Goal: Information Seeking & Learning: Check status

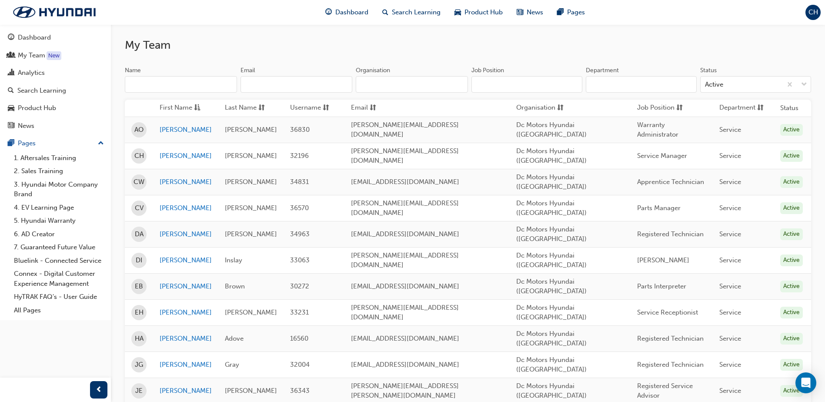
click at [812, 11] on span "CH" at bounding box center [814, 12] width 10 height 10
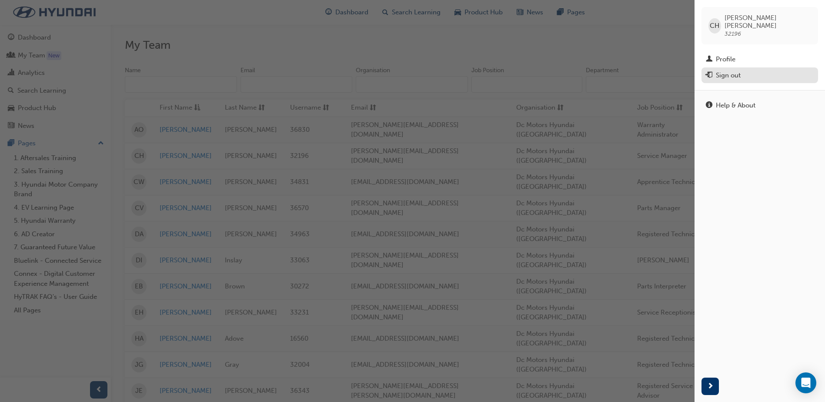
click at [724, 70] on div "Sign out" at bounding box center [728, 75] width 25 height 10
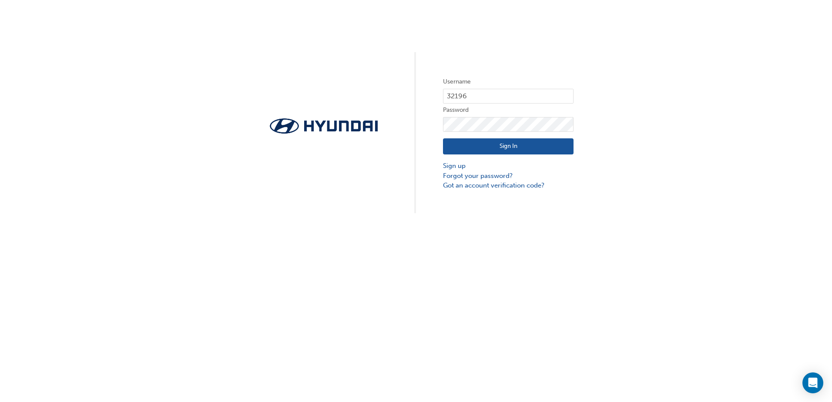
click at [490, 146] on button "Sign In" at bounding box center [508, 146] width 131 height 17
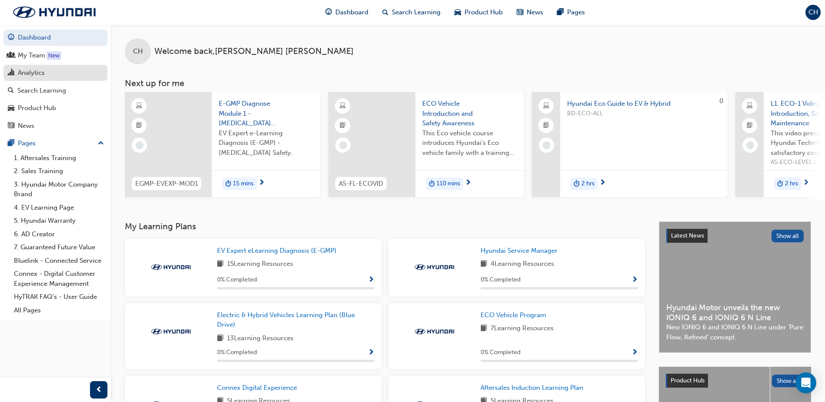
drag, startPoint x: 534, startPoint y: 16, endPoint x: 52, endPoint y: 71, distance: 484.9
click at [52, 71] on div "Analytics" at bounding box center [55, 72] width 95 height 11
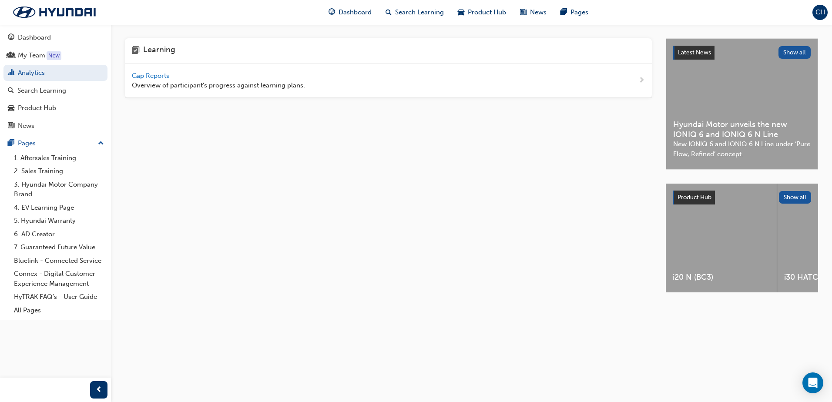
click at [133, 75] on span "Gap Reports" at bounding box center [151, 76] width 39 height 8
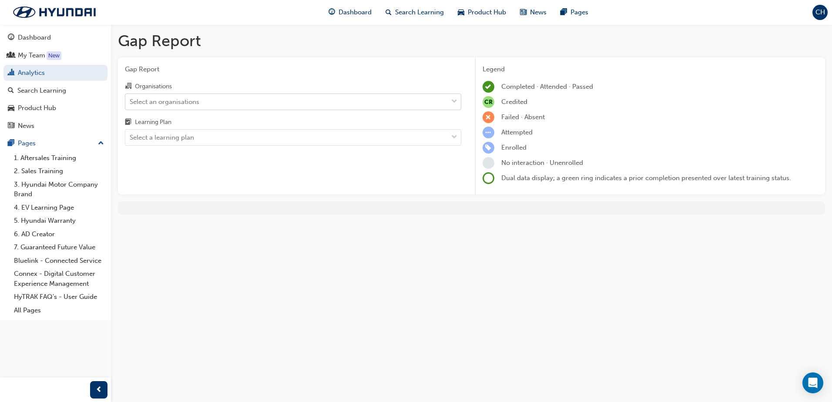
click at [164, 96] on div "Select an organisations" at bounding box center [286, 101] width 322 height 15
click at [131, 97] on input "Organisations Select an organisations" at bounding box center [130, 100] width 1 height 7
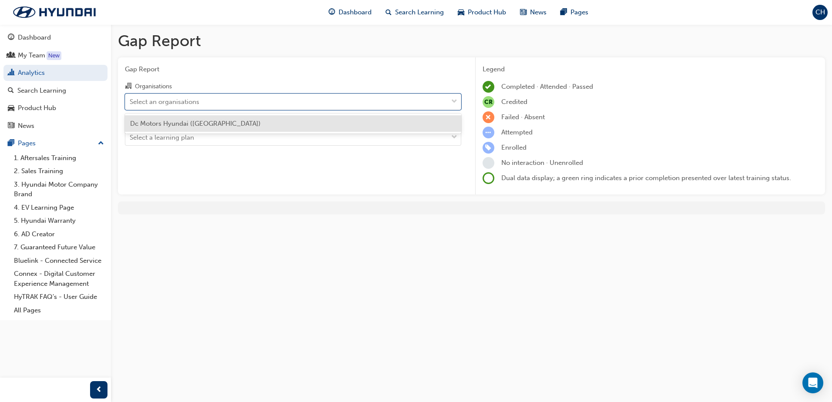
click at [161, 122] on span "Dc Motors Hyundai ([GEOGRAPHIC_DATA])" at bounding box center [195, 124] width 131 height 8
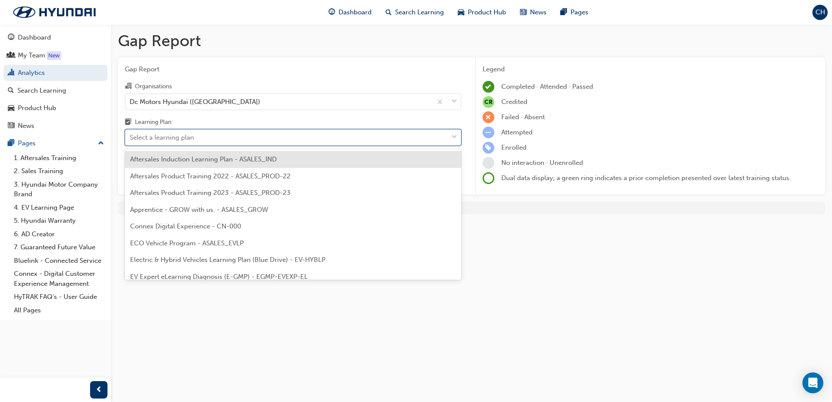
click at [151, 141] on div "Select a learning plan" at bounding box center [162, 138] width 64 height 10
click at [131, 141] on input "Learning Plan option Aftersales Induction Learning Plan - ASALES_IND focused, 1…" at bounding box center [130, 137] width 1 height 7
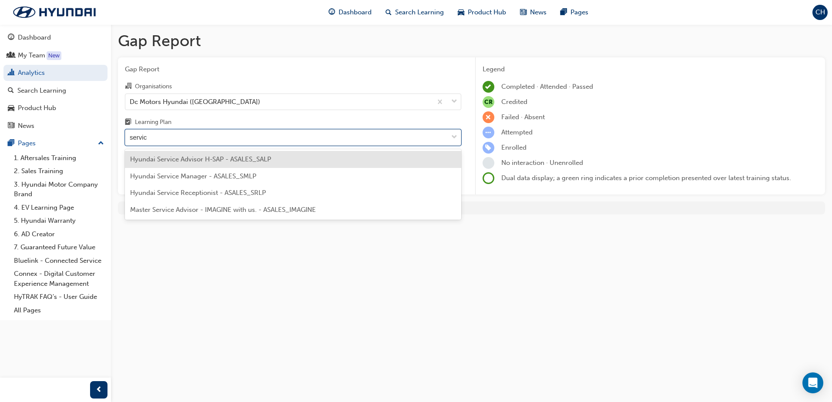
type input "service"
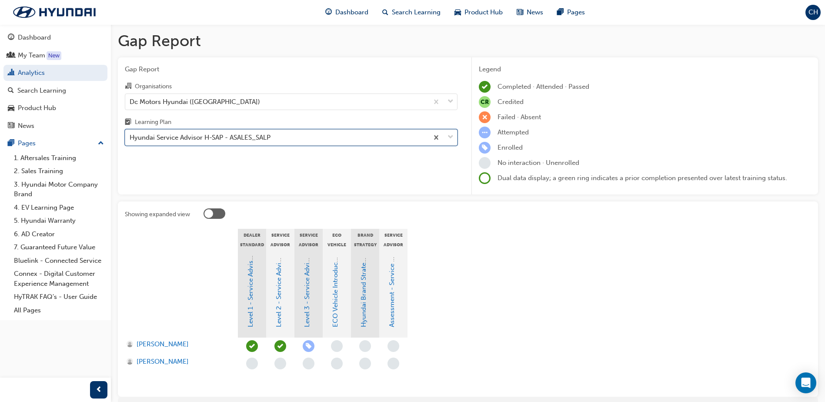
click at [205, 216] on div at bounding box center [209, 213] width 9 height 9
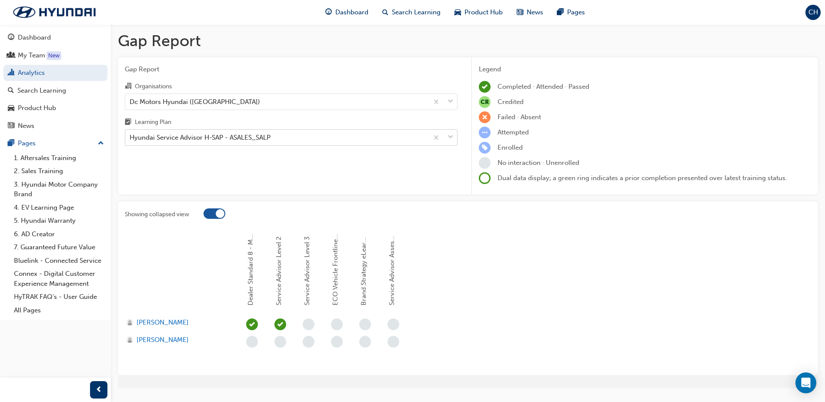
click at [215, 216] on div at bounding box center [215, 213] width 22 height 10
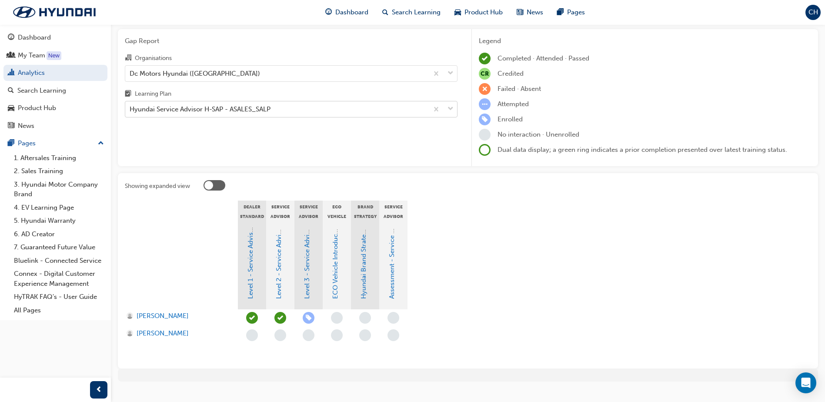
scroll to position [44, 0]
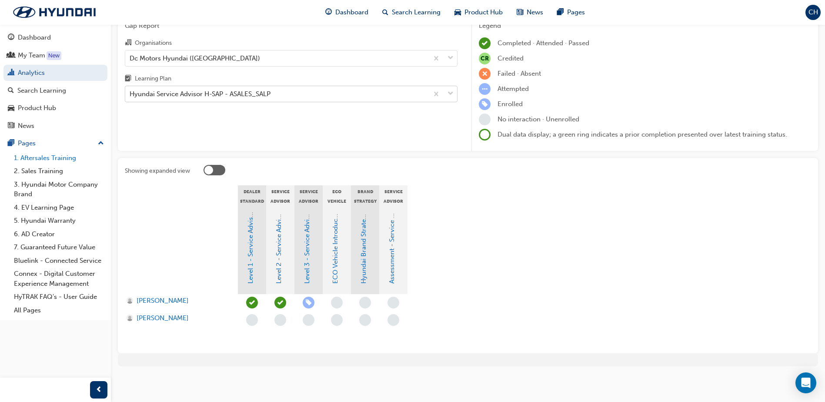
click at [44, 161] on link "1. Aftersales Training" at bounding box center [58, 157] width 97 height 13
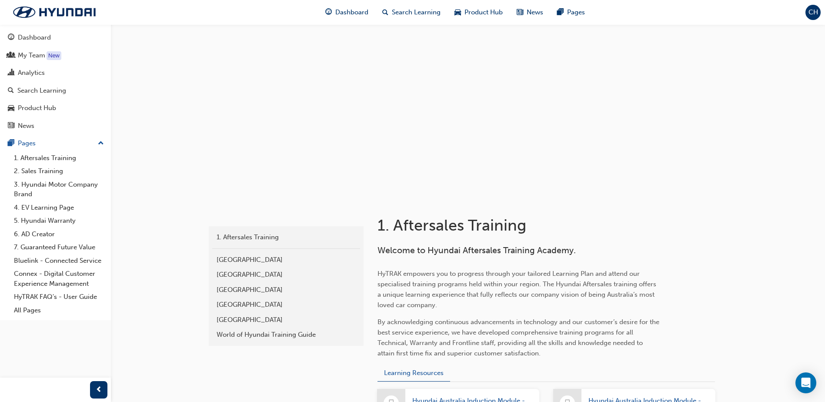
scroll to position [145, 0]
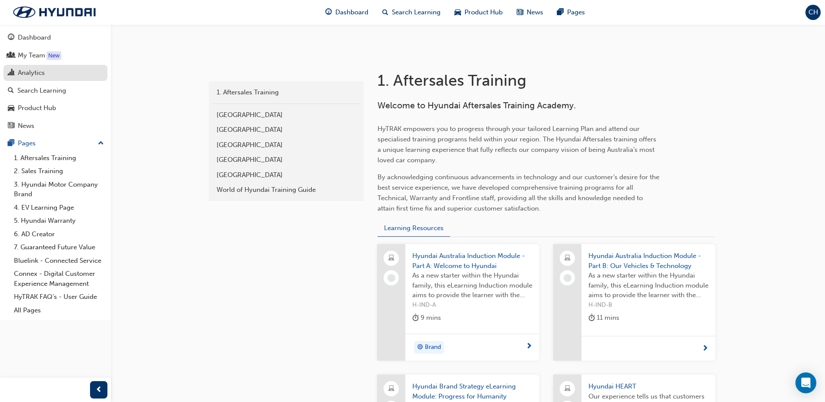
click at [34, 74] on div "Analytics" at bounding box center [31, 73] width 27 height 10
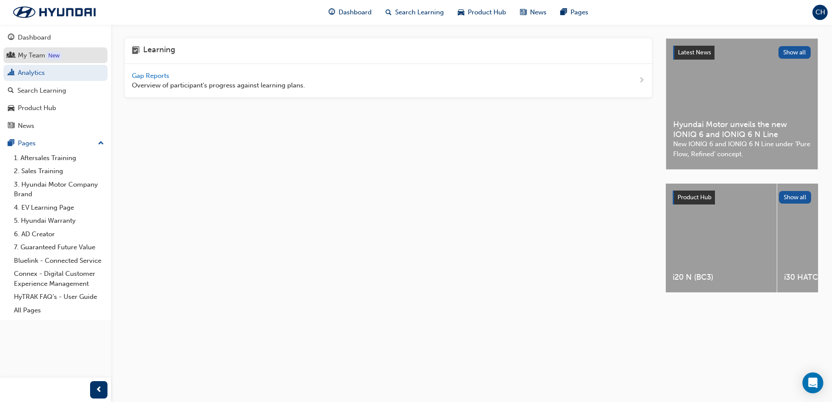
click at [35, 53] on div "My Team" at bounding box center [31, 55] width 27 height 10
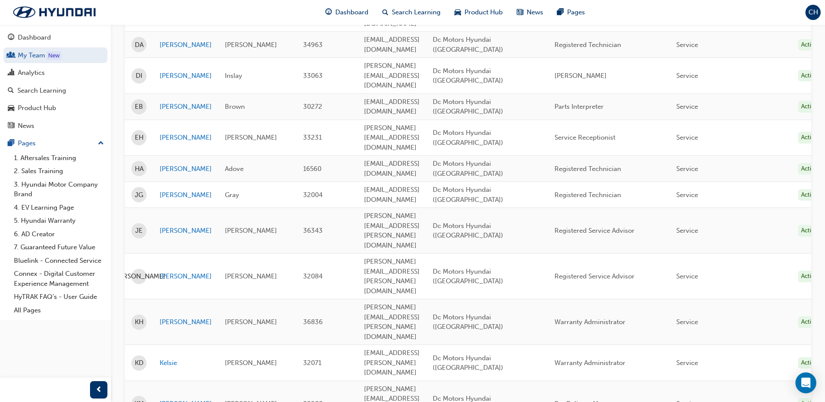
scroll to position [290, 0]
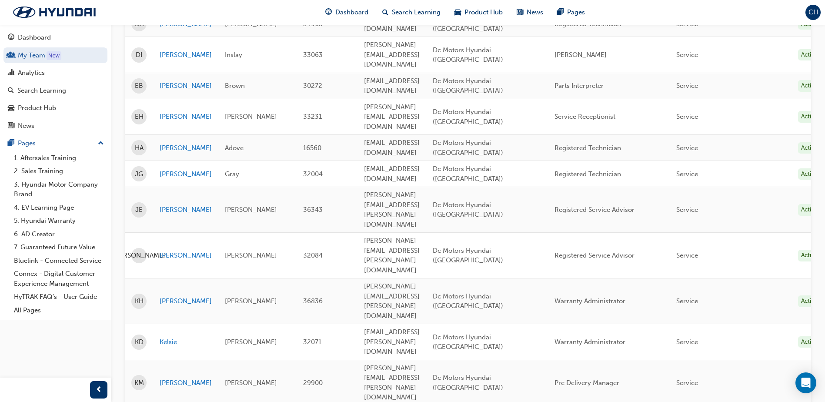
drag, startPoint x: 534, startPoint y: 2, endPoint x: 281, endPoint y: 20, distance: 253.9
click at [281, 20] on div "Dashboard Search Learning Product Hub News Pages CH" at bounding box center [412, 12] width 825 height 25
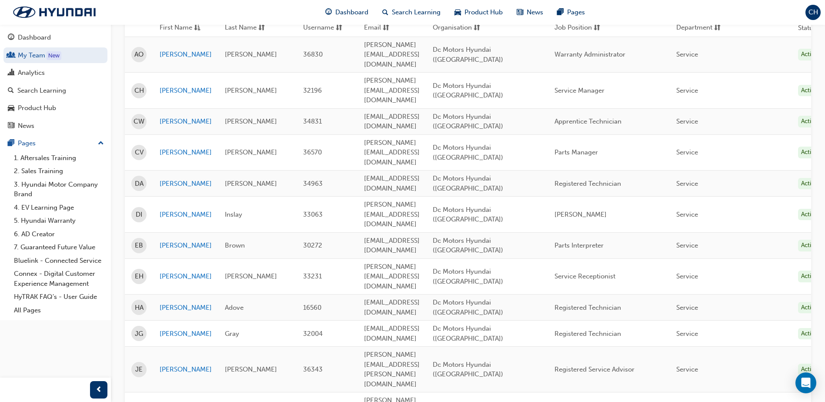
scroll to position [0, 0]
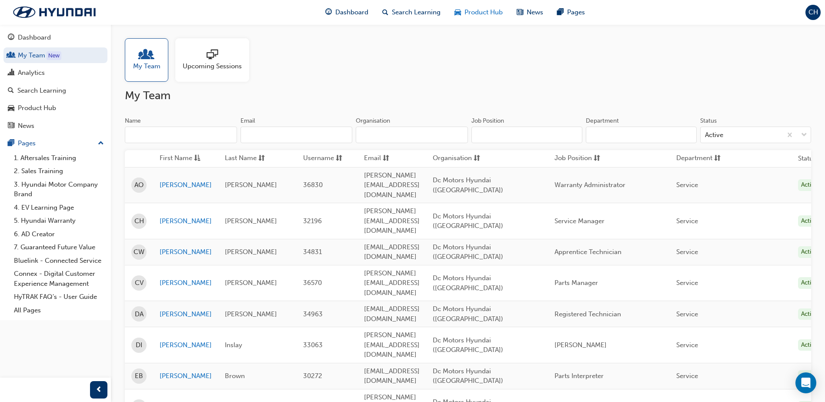
click at [471, 15] on span "Product Hub" at bounding box center [484, 12] width 38 height 10
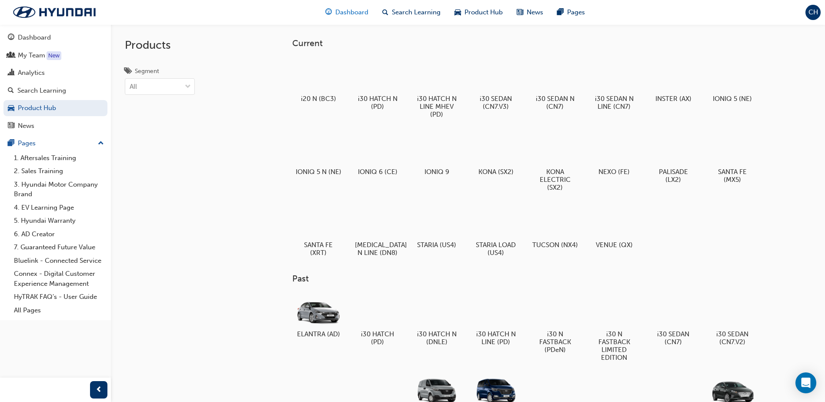
click at [356, 11] on span "Dashboard" at bounding box center [351, 12] width 33 height 10
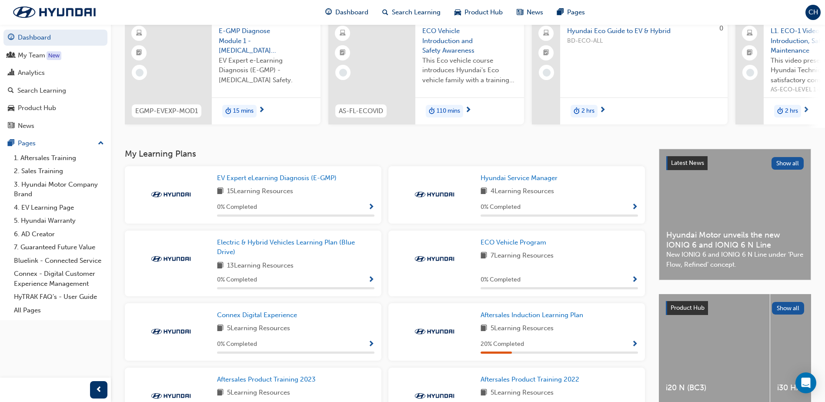
scroll to position [142, 0]
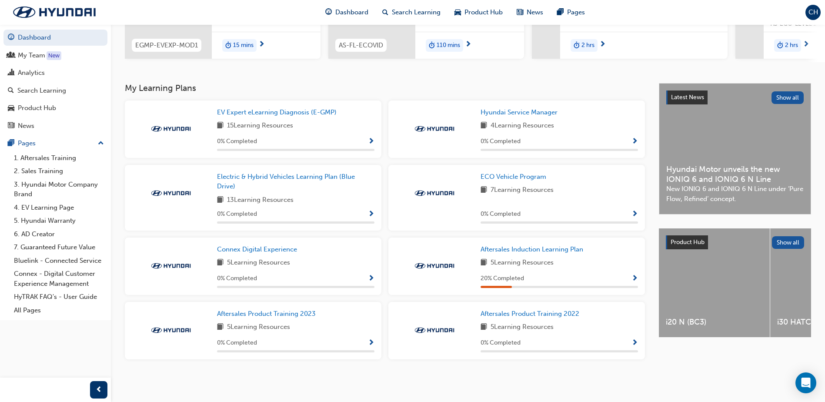
click at [636, 142] on span "Show Progress" at bounding box center [635, 142] width 7 height 8
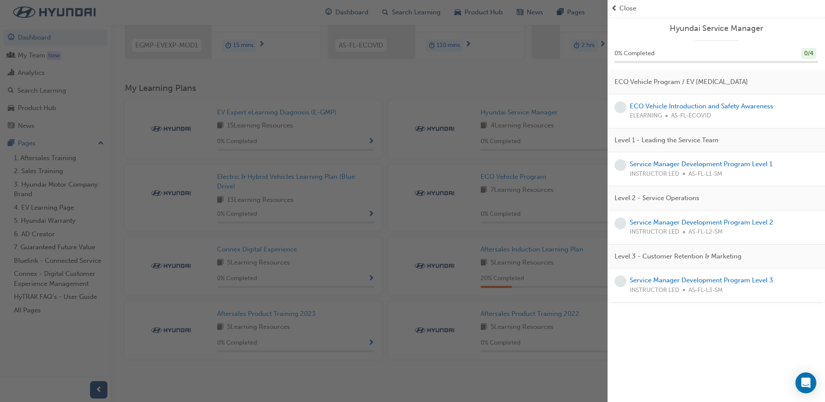
click at [620, 5] on span "Close" at bounding box center [628, 8] width 17 height 10
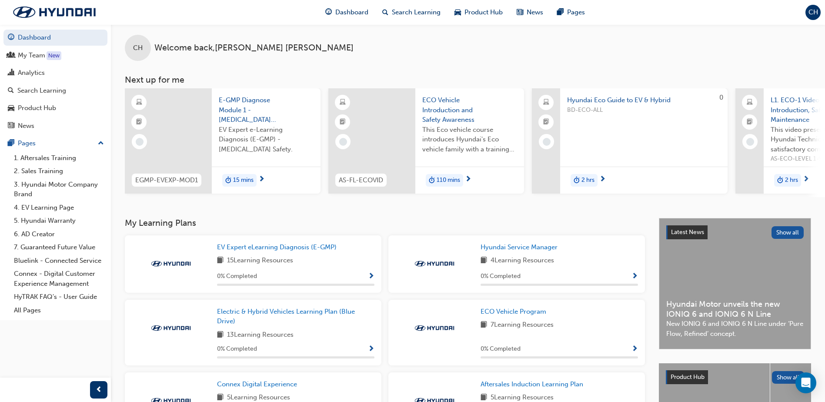
scroll to position [0, 0]
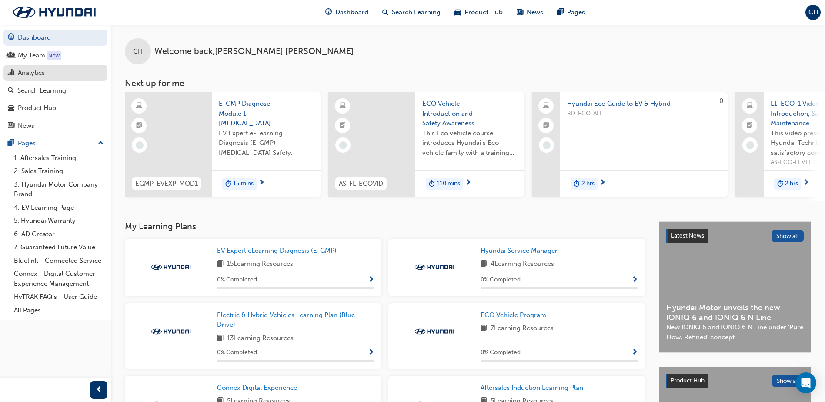
click at [41, 75] on div "Analytics" at bounding box center [31, 73] width 27 height 10
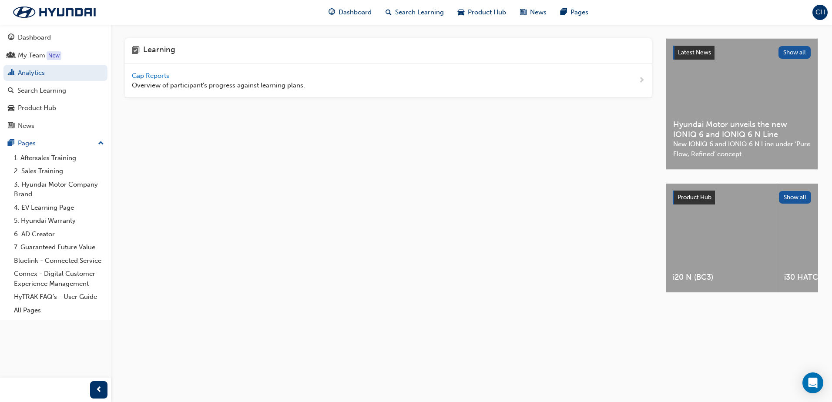
click at [148, 77] on span "Gap Reports" at bounding box center [151, 76] width 39 height 8
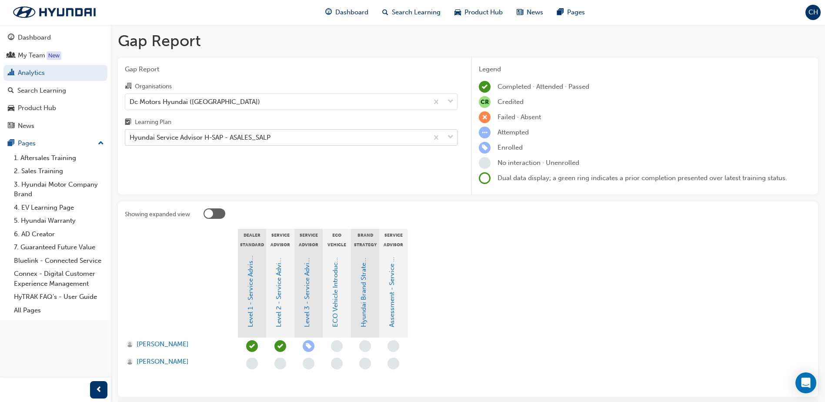
click at [183, 139] on div "Hyundai Service Advisor H-SAP - ASALES_SALP" at bounding box center [200, 138] width 141 height 10
click at [131, 139] on input "Learning Plan Hyundai Service Advisor H-SAP - ASALES_SALP" at bounding box center [130, 137] width 1 height 7
click at [168, 91] on div "Organisations" at bounding box center [148, 86] width 47 height 11
click at [131, 97] on input "Organisations Dc Motors Hyundai ([GEOGRAPHIC_DATA])" at bounding box center [130, 100] width 1 height 7
click at [168, 106] on div "Dc Motors Hyundai ([GEOGRAPHIC_DATA])" at bounding box center [195, 102] width 131 height 10
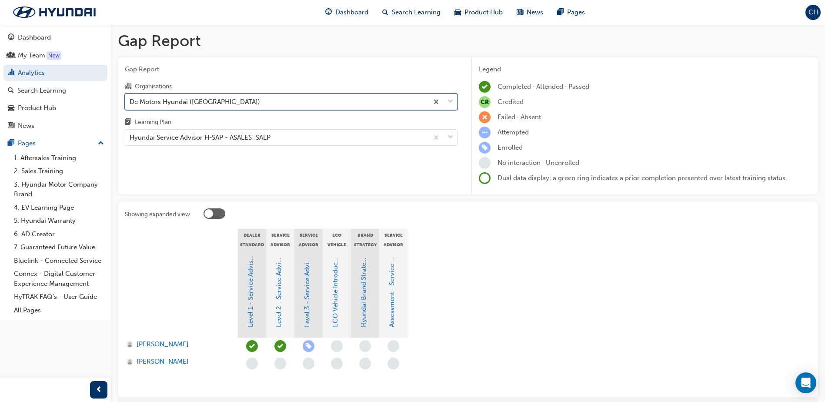
click at [131, 105] on input "Organisations 0 results available. Select is focused ,type to refine list, pres…" at bounding box center [130, 100] width 1 height 7
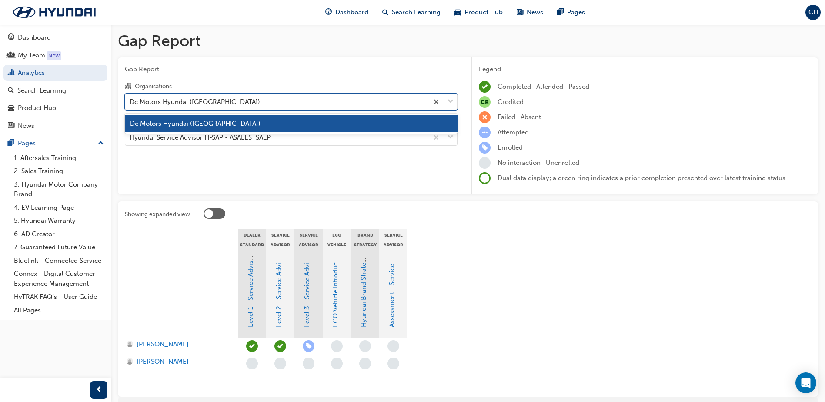
click at [171, 126] on span "Dc Motors Hyundai ([GEOGRAPHIC_DATA])" at bounding box center [195, 124] width 131 height 8
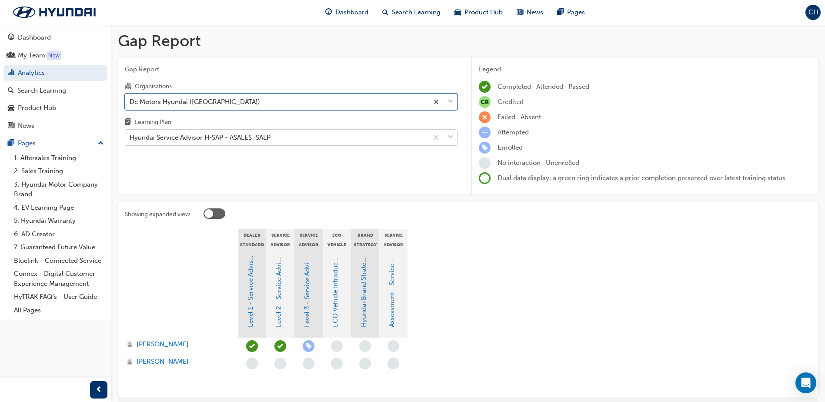
click at [297, 139] on div "Hyundai Service Advisor H-SAP - ASALES_SALP" at bounding box center [276, 137] width 303 height 15
click at [131, 139] on input "Learning Plan Hyundai Service Advisor H-SAP - ASALES_SALP" at bounding box center [130, 137] width 1 height 7
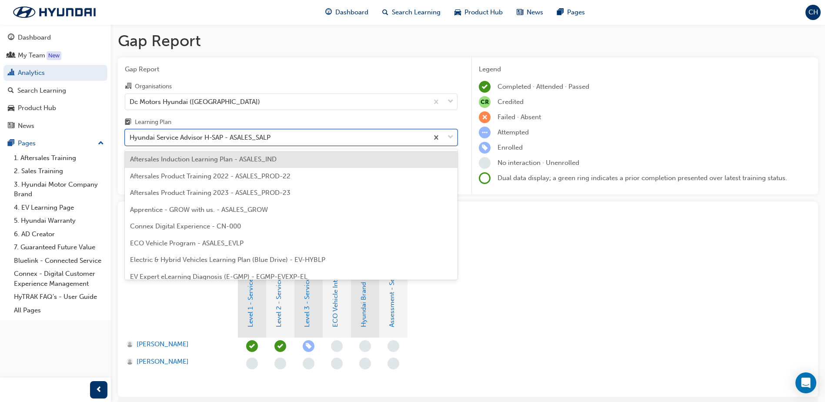
scroll to position [162, 0]
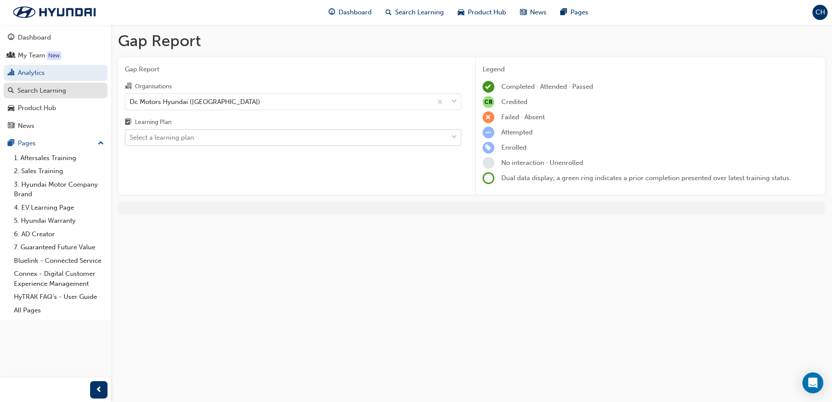
click at [83, 98] on link "Search Learning" at bounding box center [55, 91] width 104 height 16
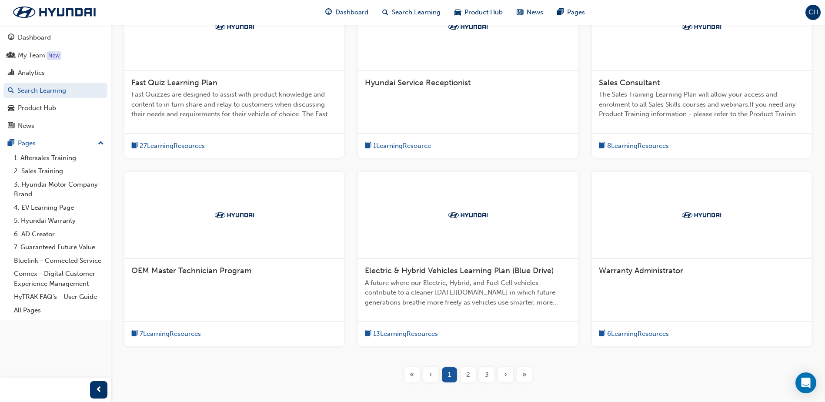
scroll to position [268, 0]
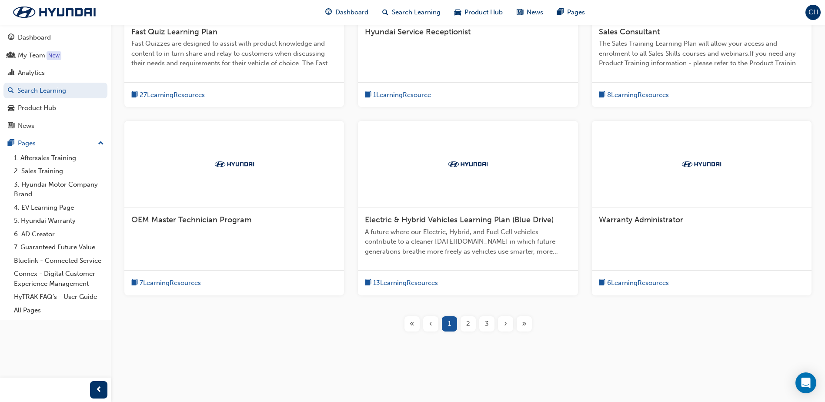
click at [468, 327] on span "2" at bounding box center [468, 324] width 4 height 10
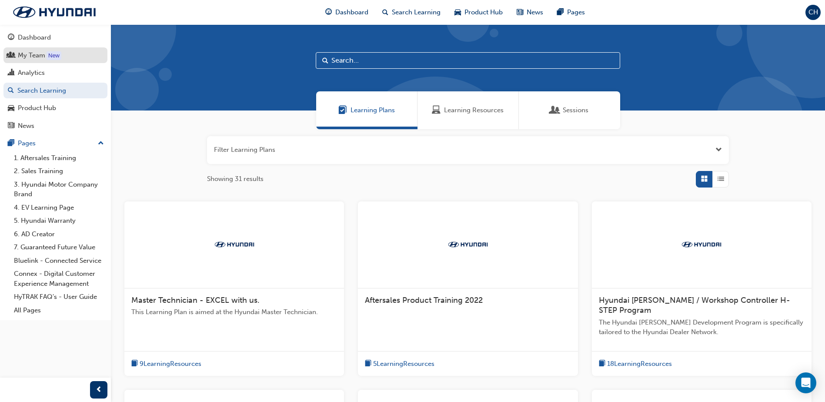
click at [43, 56] on div "My Team" at bounding box center [31, 55] width 27 height 10
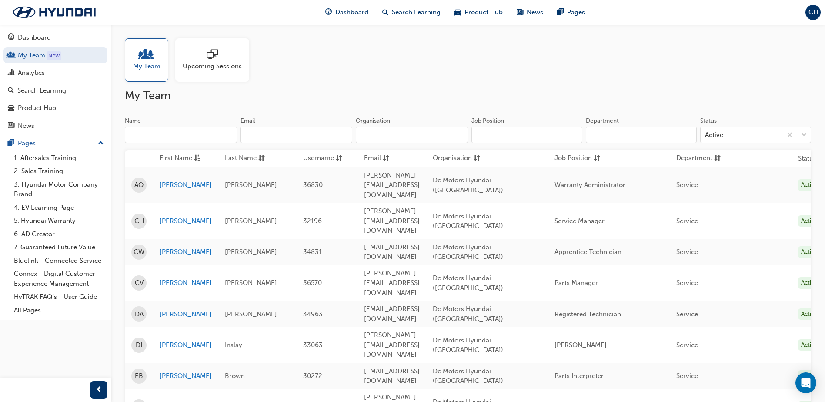
scroll to position [73, 0]
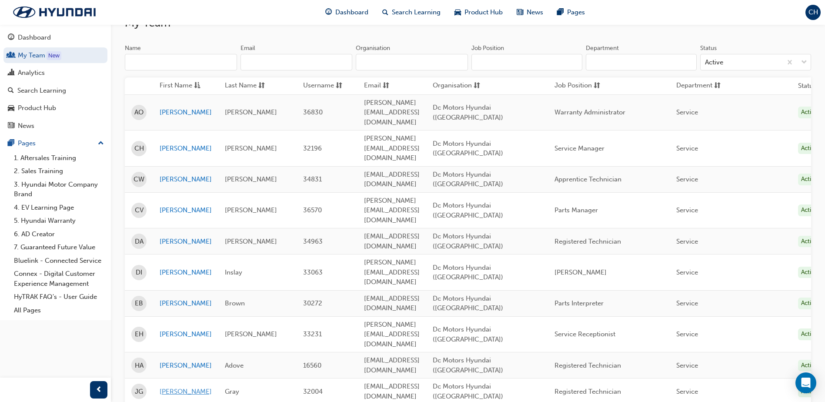
click at [165, 387] on link "[PERSON_NAME]" at bounding box center [186, 392] width 52 height 10
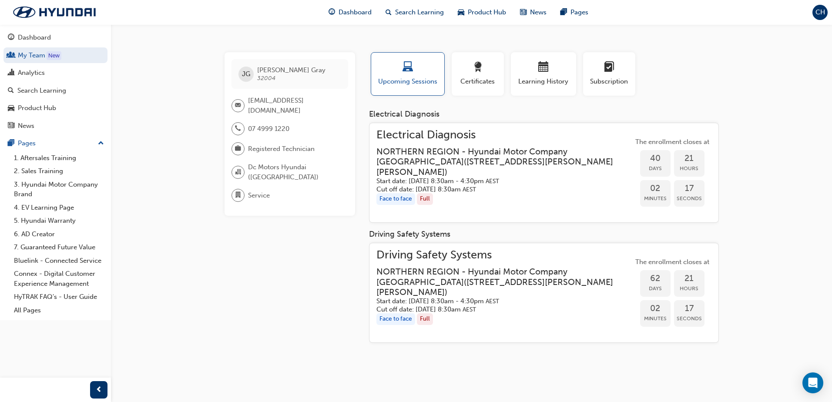
click at [274, 105] on span "[EMAIL_ADDRESS][DOMAIN_NAME]" at bounding box center [294, 106] width 93 height 20
click at [257, 101] on span "[EMAIL_ADDRESS][DOMAIN_NAME]" at bounding box center [294, 106] width 93 height 20
click at [249, 69] on span "JG" at bounding box center [246, 74] width 8 height 10
click at [251, 171] on span "Dc Motors Hyundai ([GEOGRAPHIC_DATA])" at bounding box center [294, 172] width 93 height 20
click at [251, 191] on span "Service" at bounding box center [259, 196] width 22 height 10
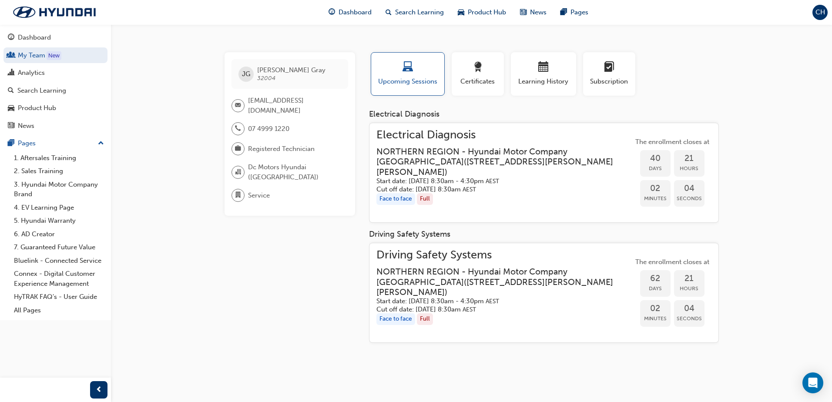
click at [242, 148] on div at bounding box center [239, 148] width 17 height 13
click at [242, 122] on div at bounding box center [237, 128] width 13 height 13
click at [248, 71] on span "JG" at bounding box center [246, 74] width 8 height 10
click at [265, 70] on span "[PERSON_NAME]" at bounding box center [291, 70] width 68 height 8
drag, startPoint x: 246, startPoint y: 101, endPoint x: 251, endPoint y: 101, distance: 4.8
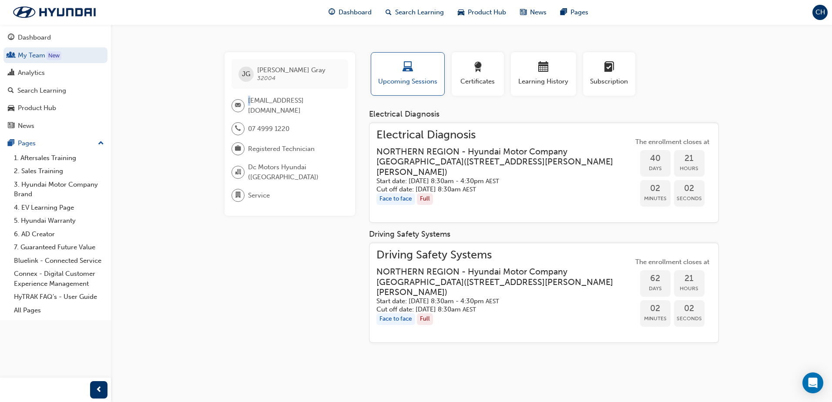
click at [251, 101] on div "[EMAIL_ADDRESS][DOMAIN_NAME]" at bounding box center [286, 106] width 110 height 20
drag, startPoint x: 251, startPoint y: 101, endPoint x: 250, endPoint y: 106, distance: 5.3
click at [250, 106] on span "[EMAIL_ADDRESS][DOMAIN_NAME]" at bounding box center [294, 106] width 93 height 20
